Goal: Information Seeking & Learning: Learn about a topic

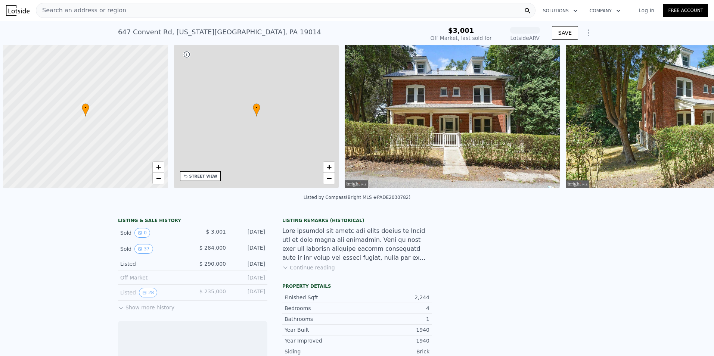
scroll to position [0, 3]
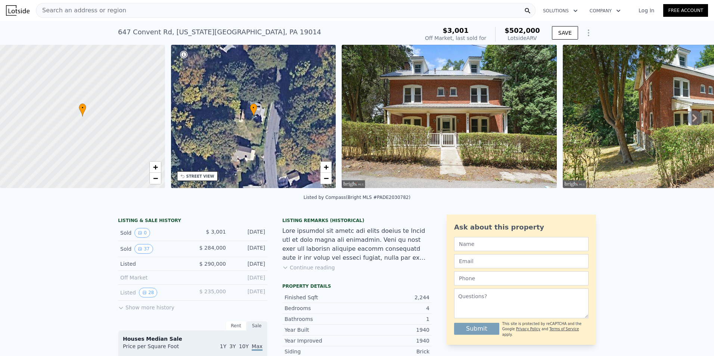
click at [305, 271] on button "Continue reading" at bounding box center [308, 267] width 53 height 7
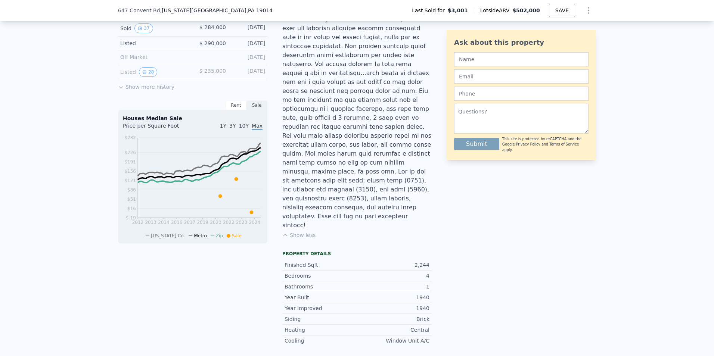
scroll to position [221, 0]
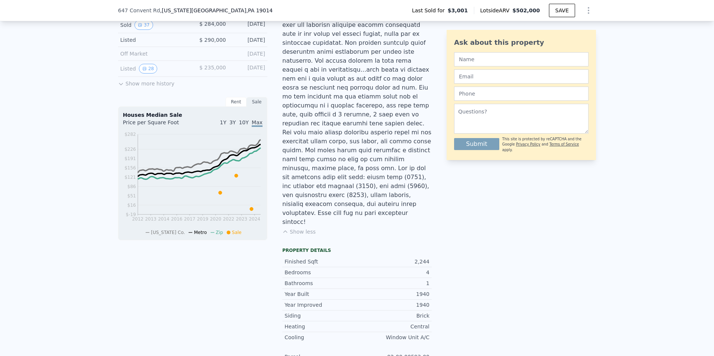
click at [125, 87] on button "Show more history" at bounding box center [146, 82] width 56 height 10
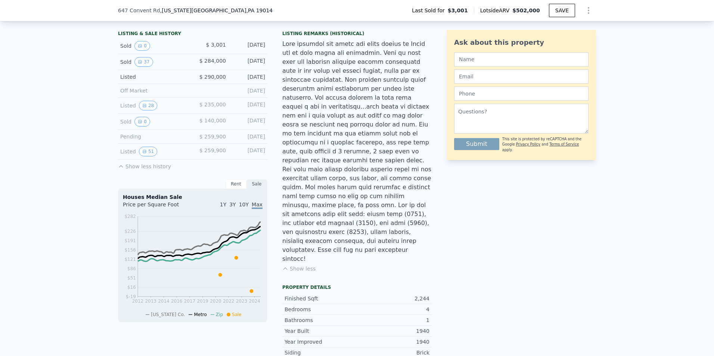
scroll to position [184, 0]
click at [147, 156] on button "51" at bounding box center [148, 152] width 18 height 10
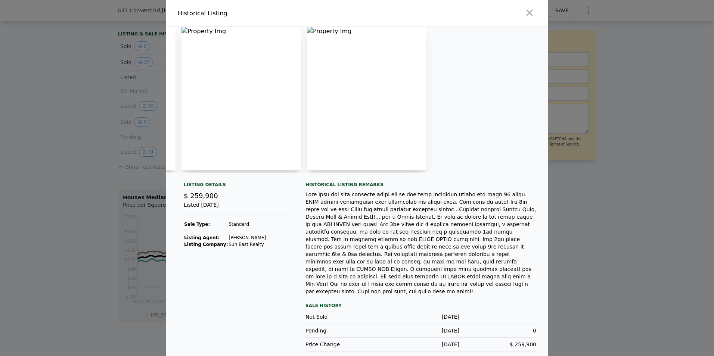
scroll to position [0, 0]
click at [181, 34] on img at bounding box center [228, 98] width 113 height 143
drag, startPoint x: 181, startPoint y: 34, endPoint x: 79, endPoint y: 165, distance: 165.2
click at [67, 161] on div at bounding box center [357, 178] width 714 height 356
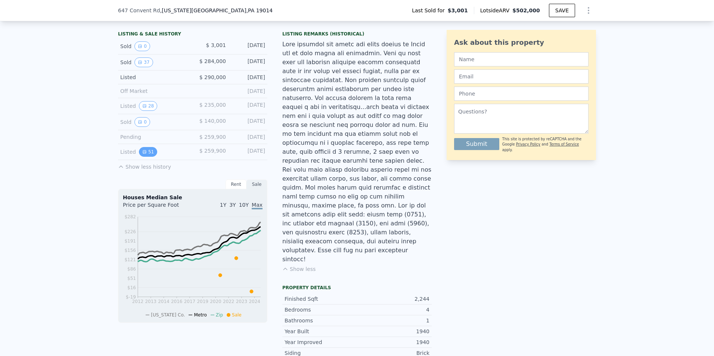
click at [144, 157] on button "51" at bounding box center [148, 152] width 18 height 10
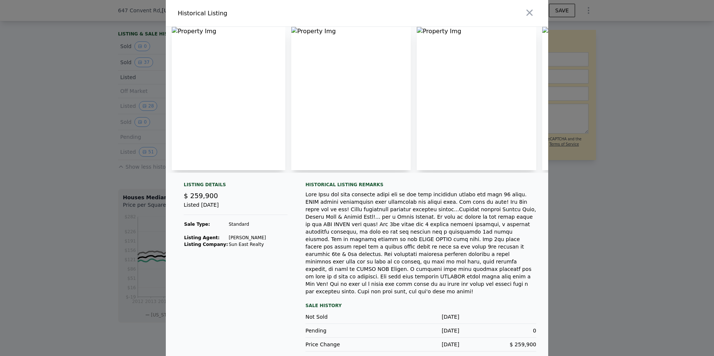
click at [439, 34] on img at bounding box center [476, 98] width 119 height 143
click at [429, 32] on img at bounding box center [476, 98] width 119 height 143
click at [416, 32] on div at bounding box center [357, 100] width 382 height 146
click at [526, 16] on icon "button" at bounding box center [529, 13] width 6 height 6
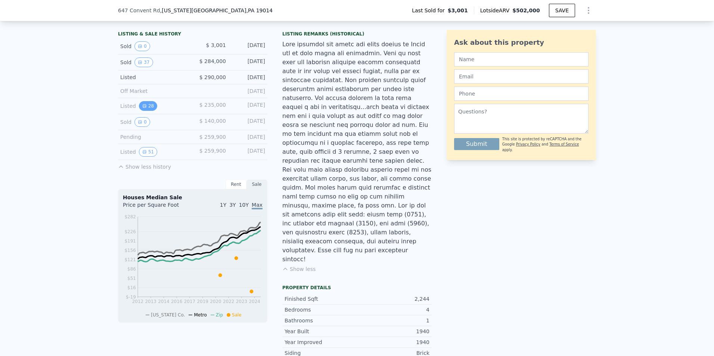
click at [143, 111] on button "28" at bounding box center [148, 106] width 18 height 10
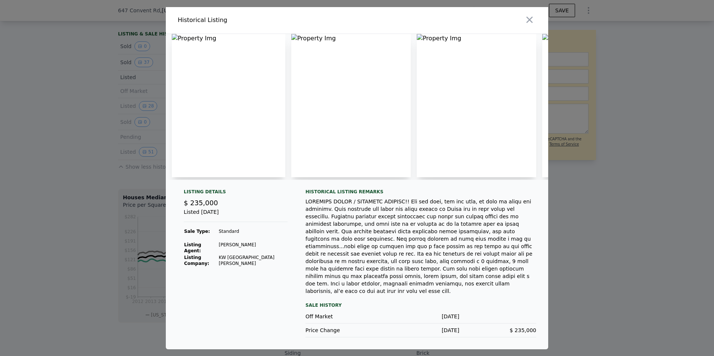
click at [141, 78] on div at bounding box center [357, 178] width 714 height 356
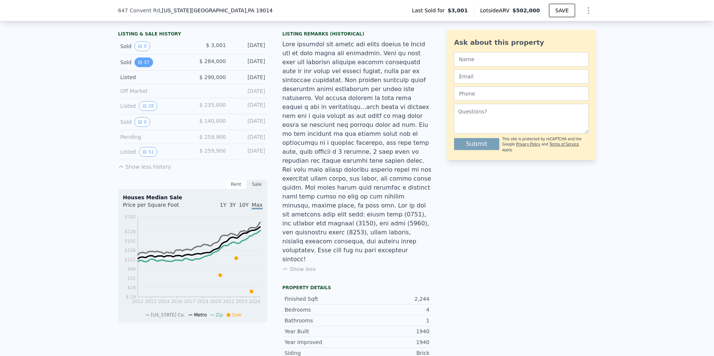
click at [141, 65] on button "37" at bounding box center [143, 62] width 18 height 10
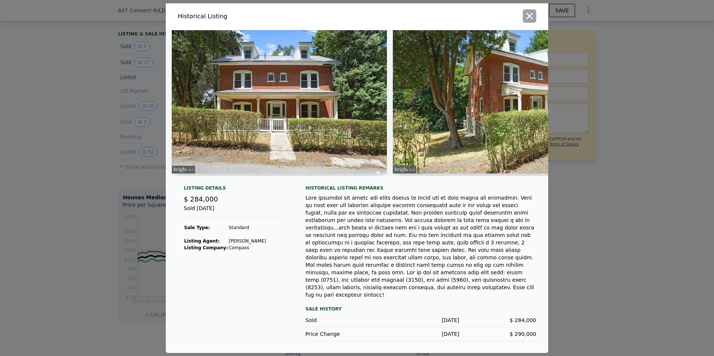
click at [527, 23] on button "button" at bounding box center [529, 15] width 13 height 13
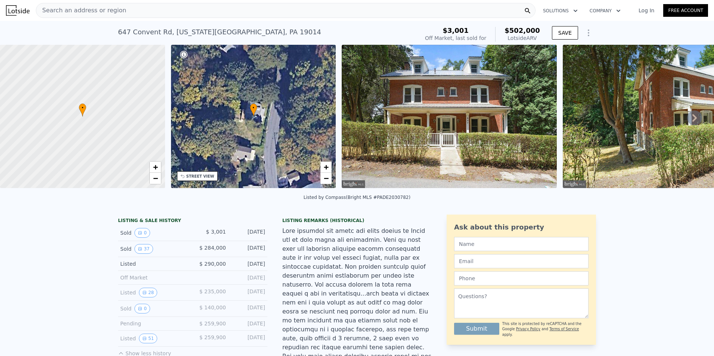
click at [425, 100] on img at bounding box center [449, 116] width 215 height 143
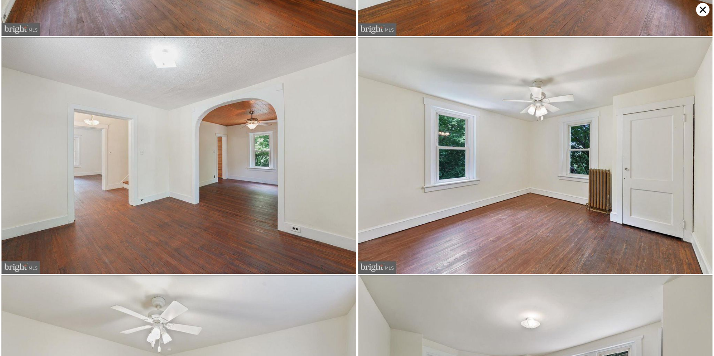
scroll to position [1889, 0]
